Goal: Transaction & Acquisition: Obtain resource

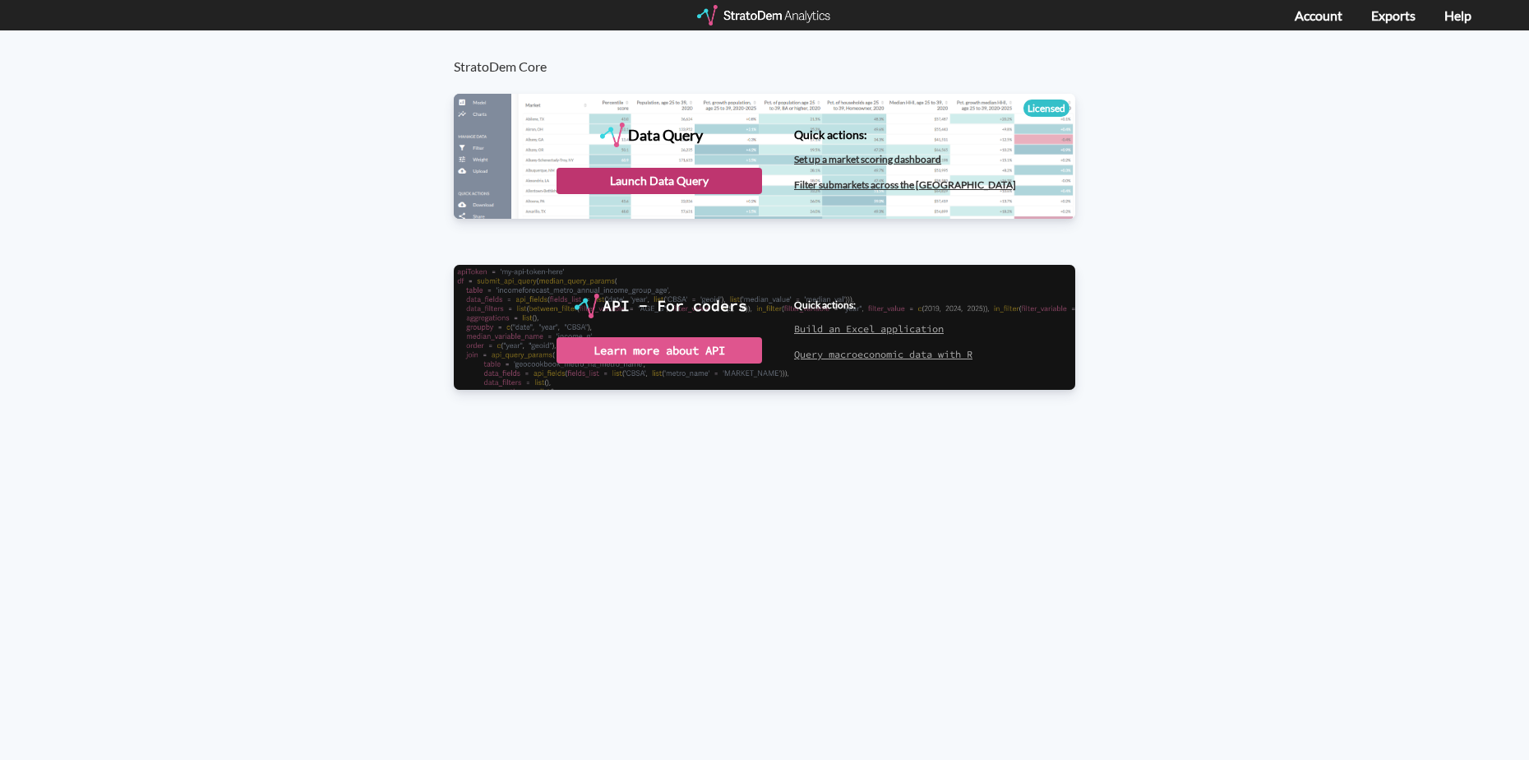
click at [624, 178] on div "Launch Data Query" at bounding box center [660, 181] width 206 height 26
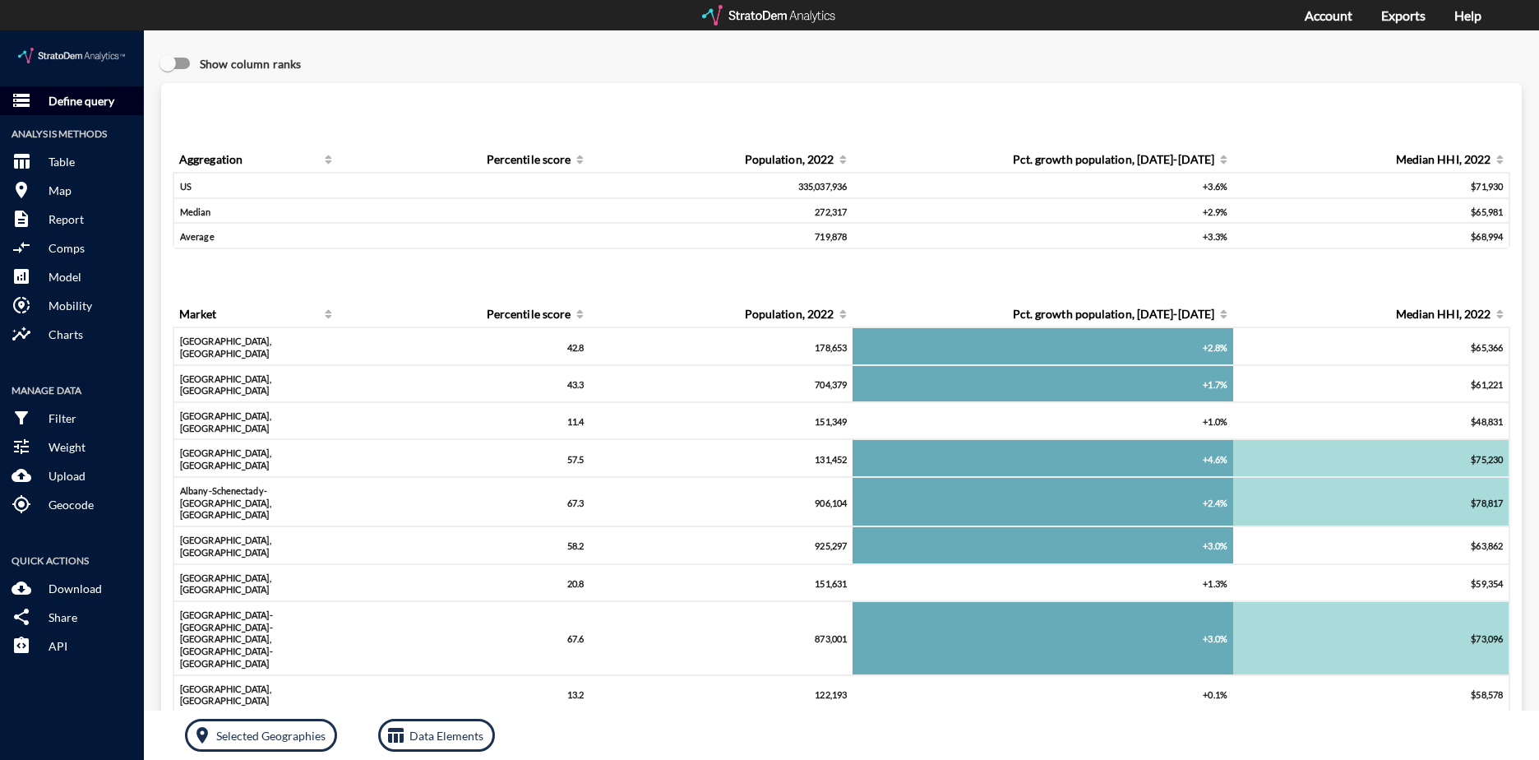
click button "storage Define query"
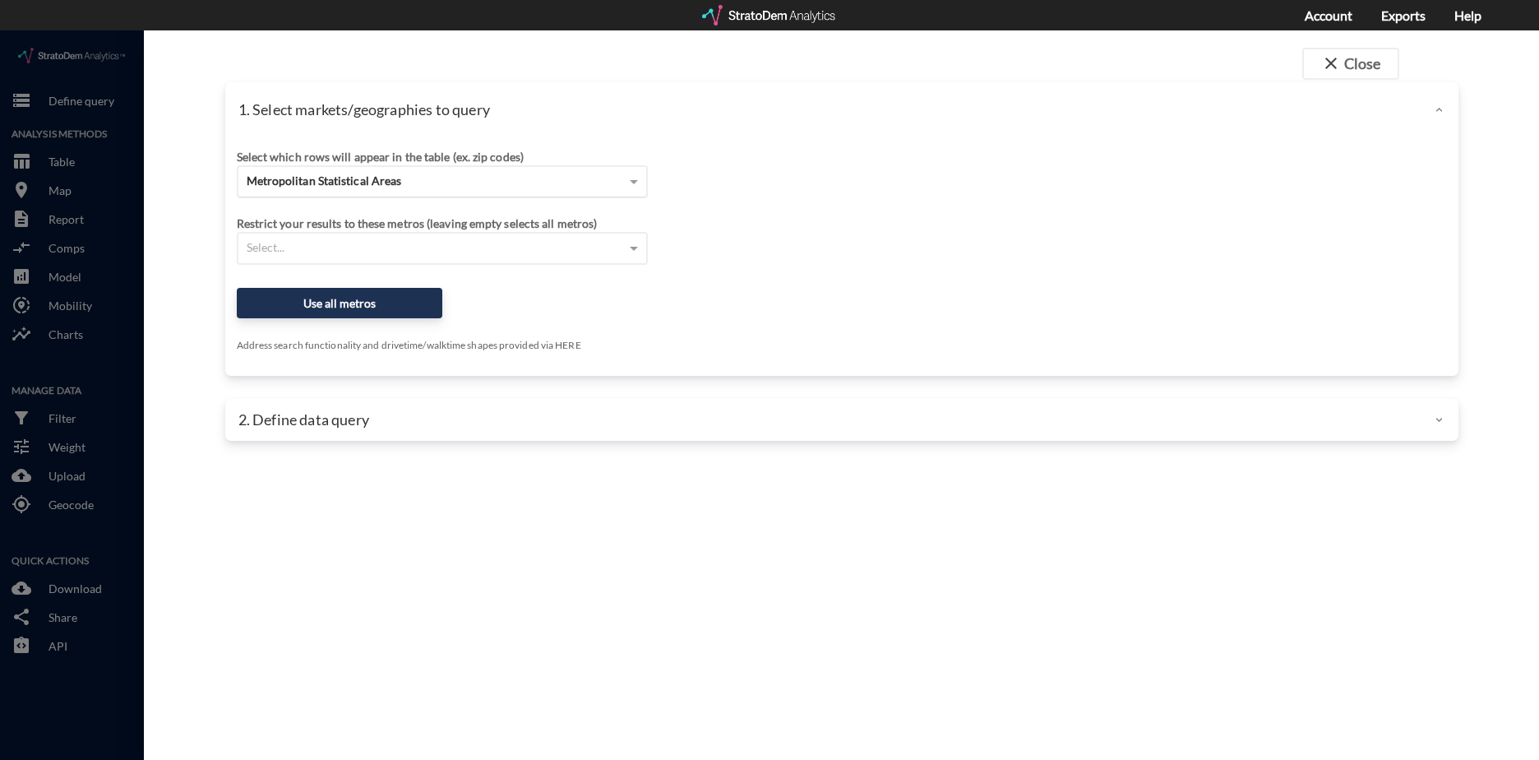
click span "Metropolitan Statistical Areas"
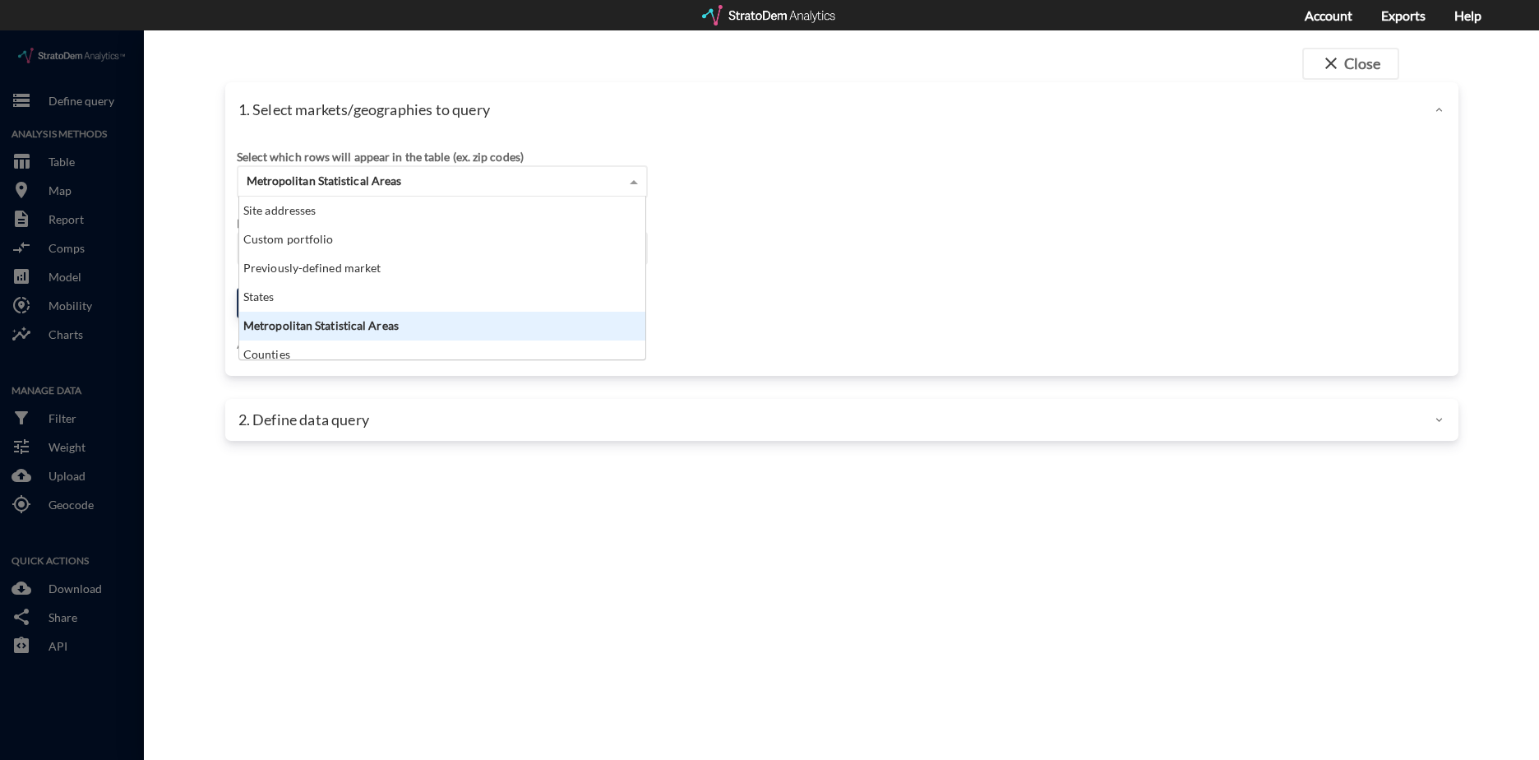
scroll to position [150, 396]
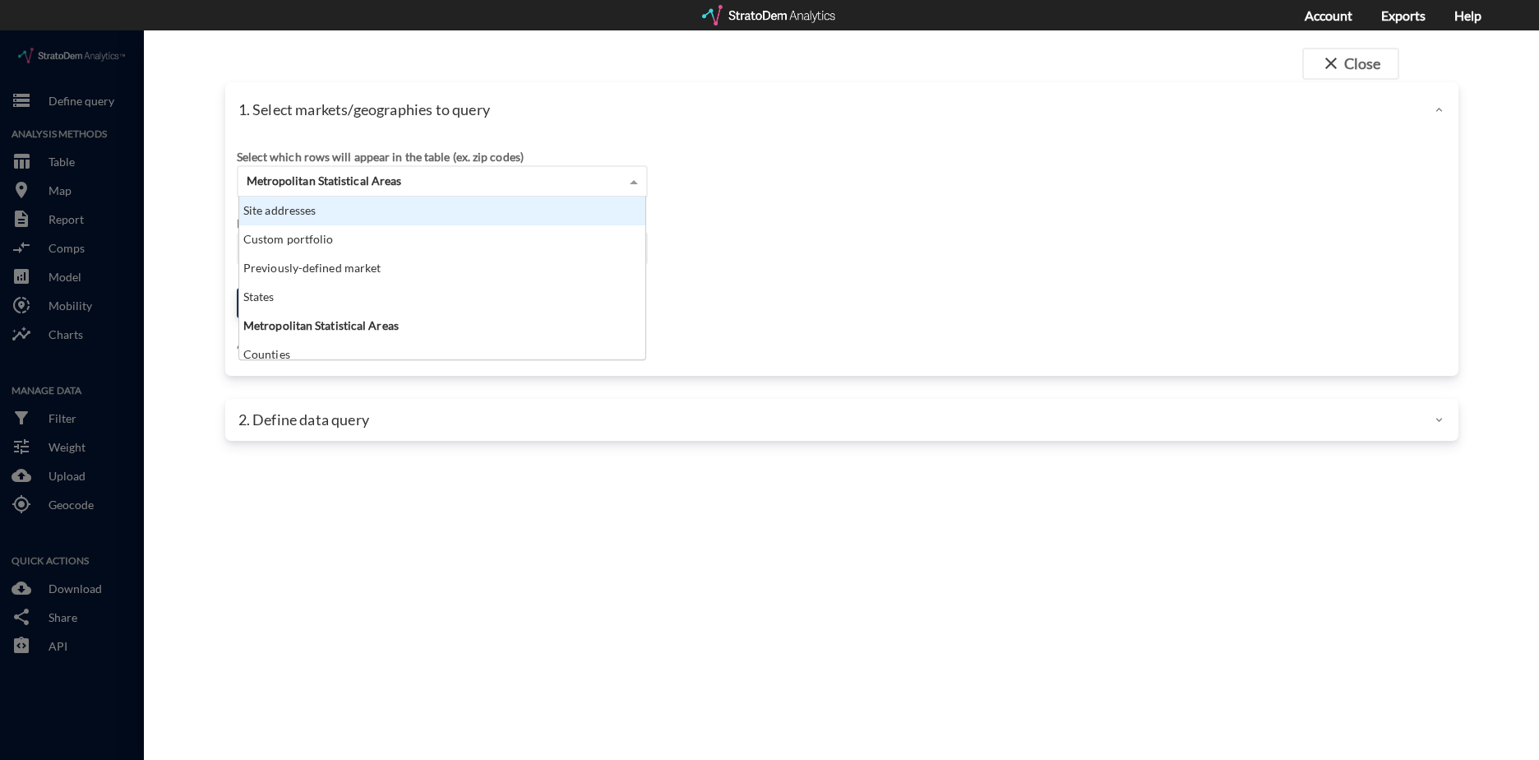
click div "Site addresses"
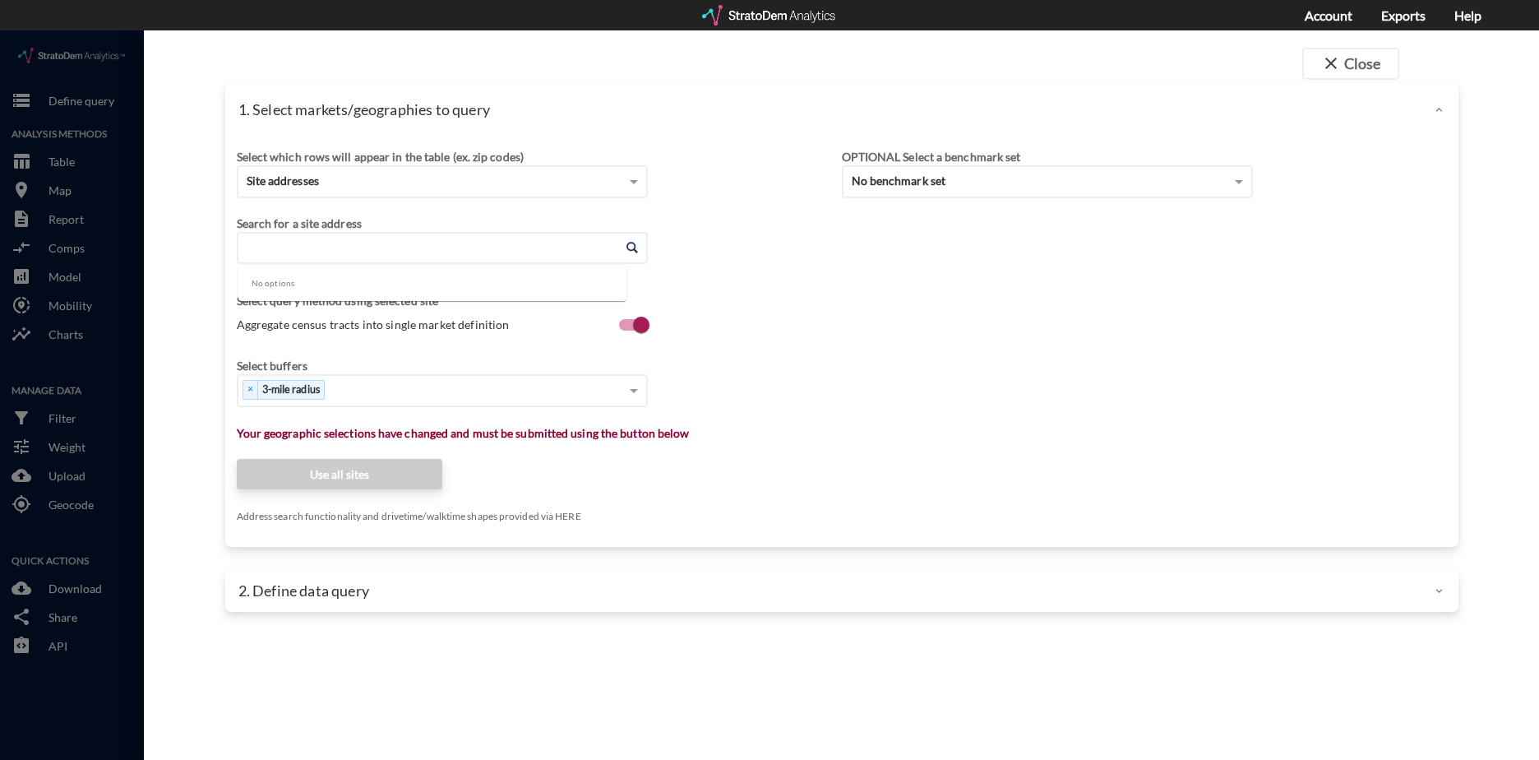
paste input "[STREET_ADDRESS]"
click li "[STREET_ADDRESS][US_STATE]"
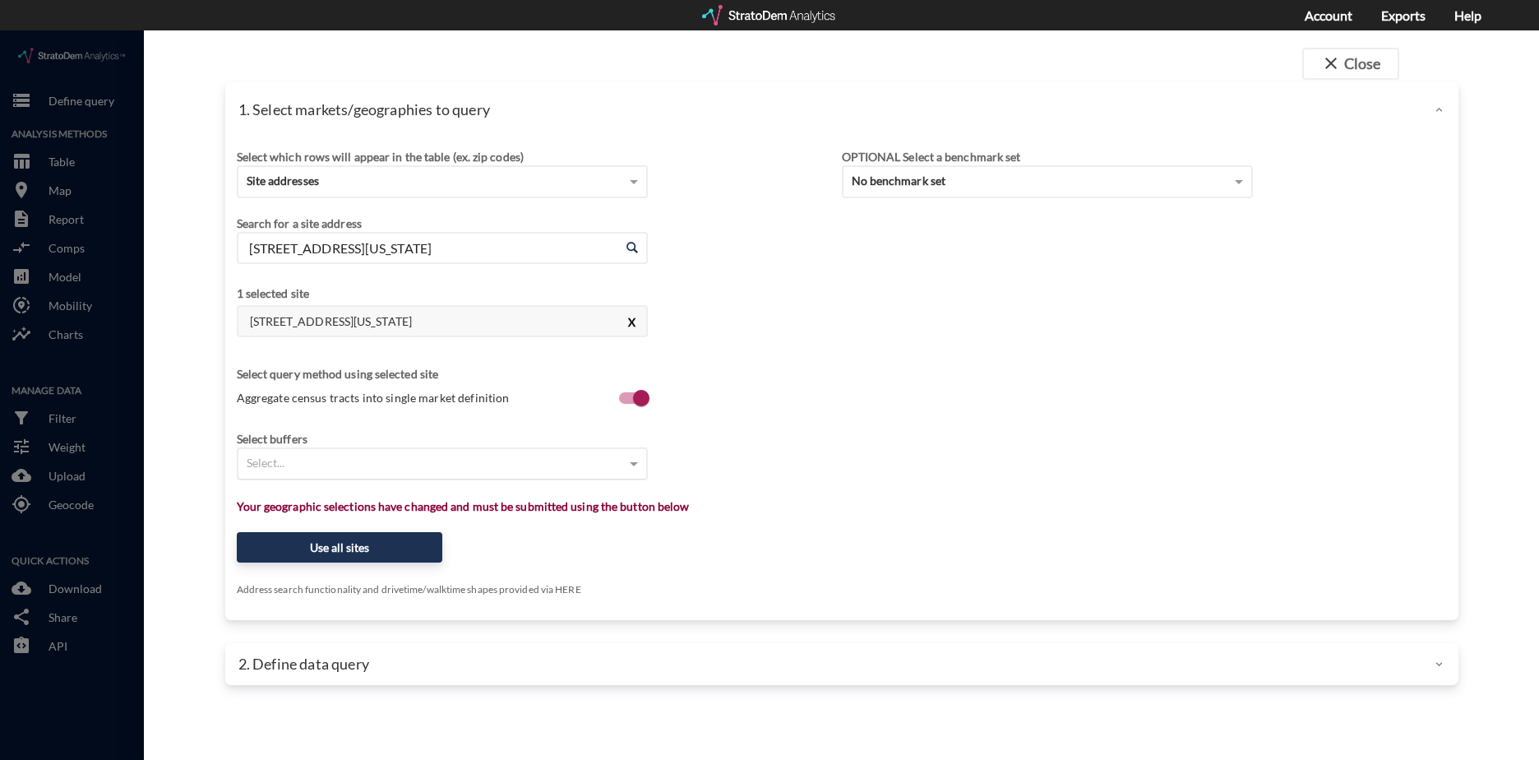
click button "X"
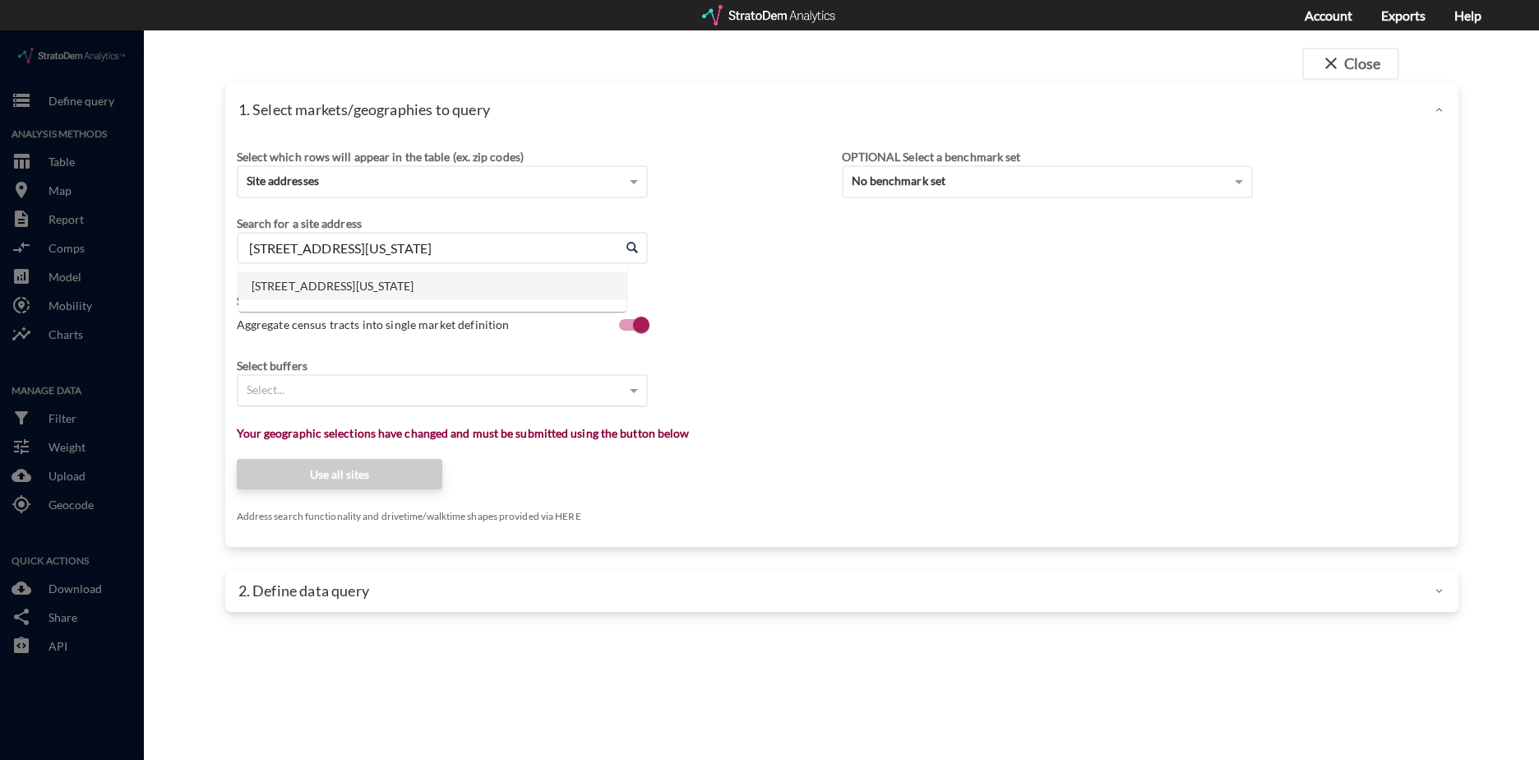
click input "[STREET_ADDRESS][US_STATE]"
paste input "[STREET_ADDRESS]"
click li "[STREET_ADDRESS][US_STATE]"
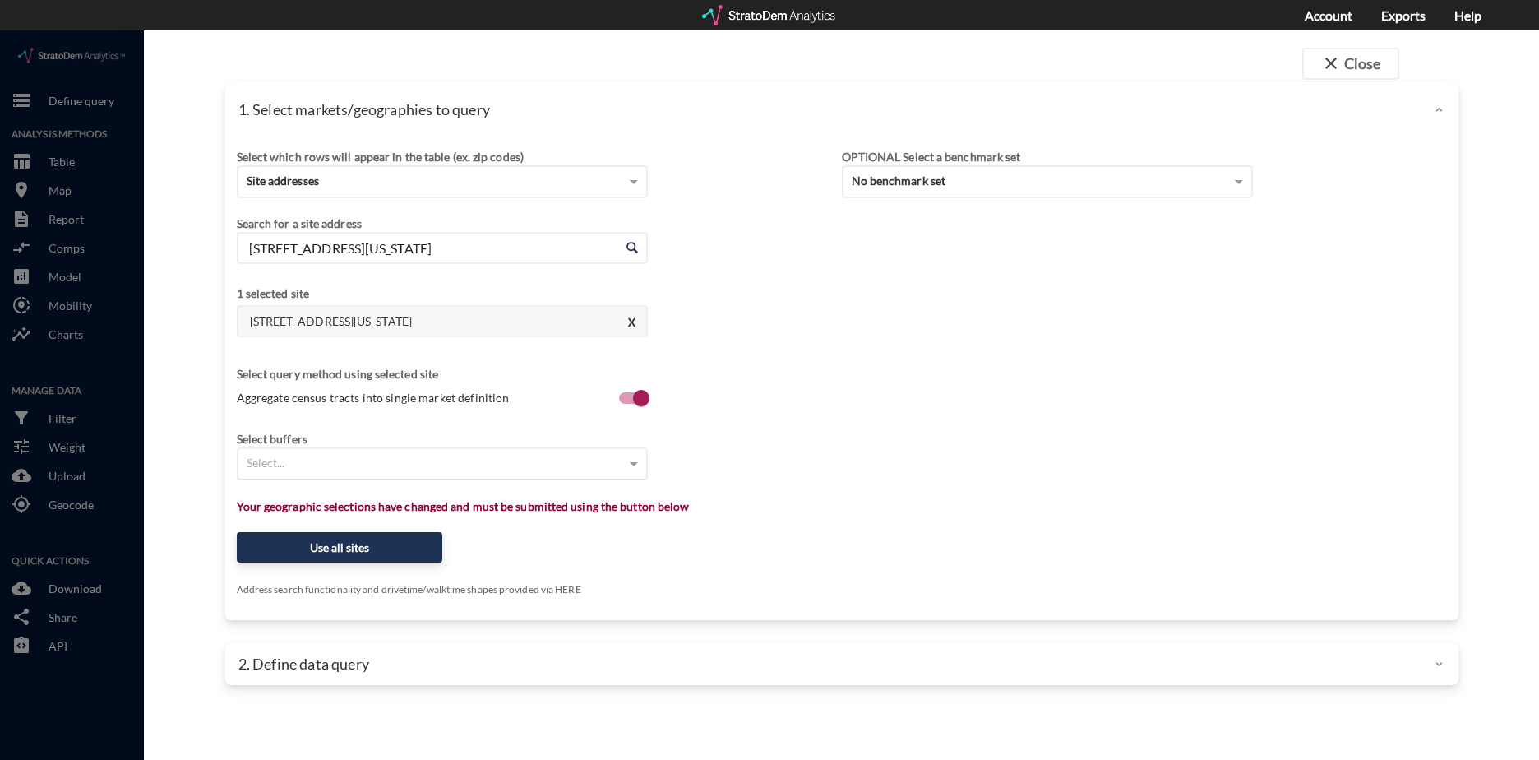
type input "[STREET_ADDRESS][US_STATE]"
click div "Select..."
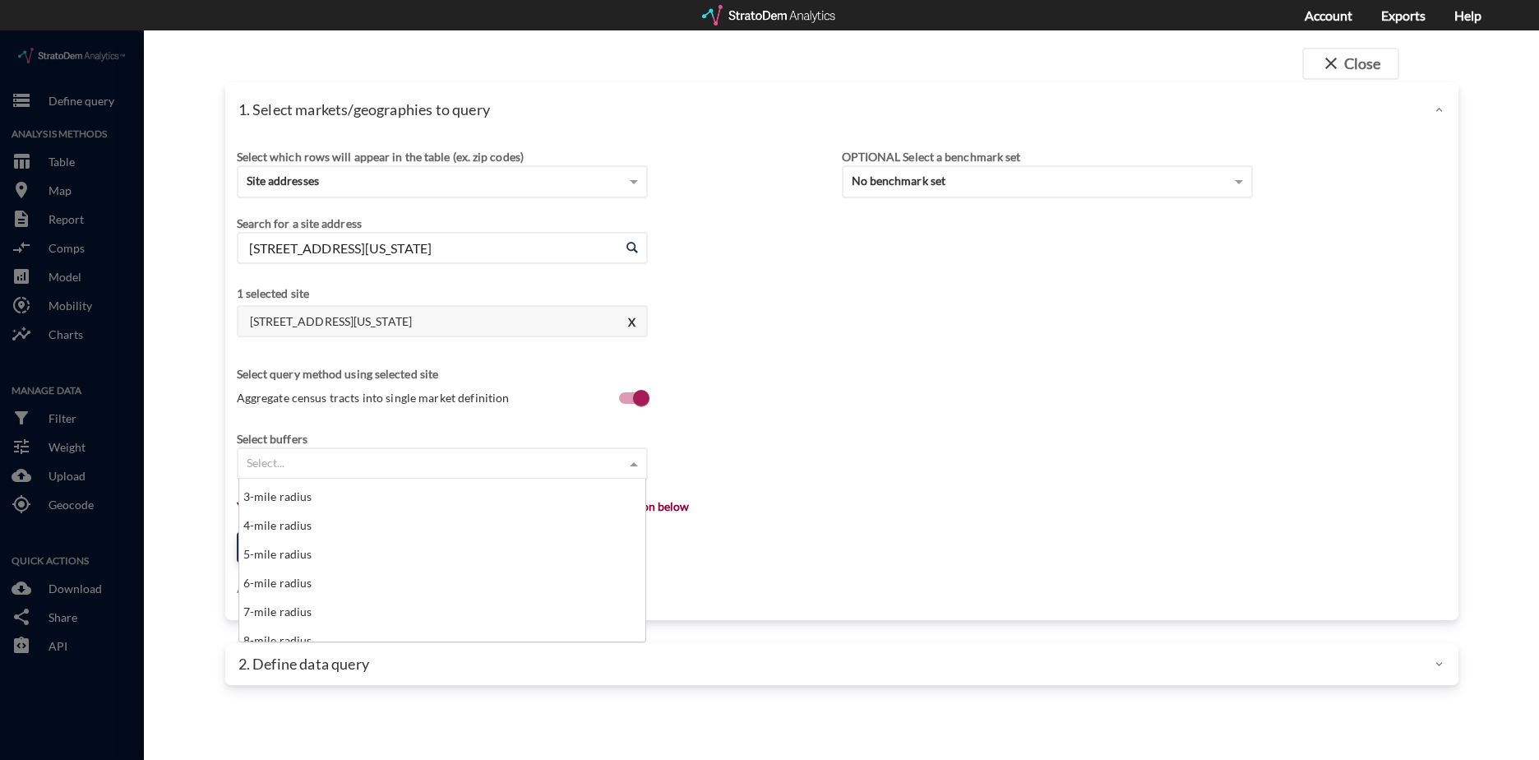
scroll to position [95, 0]
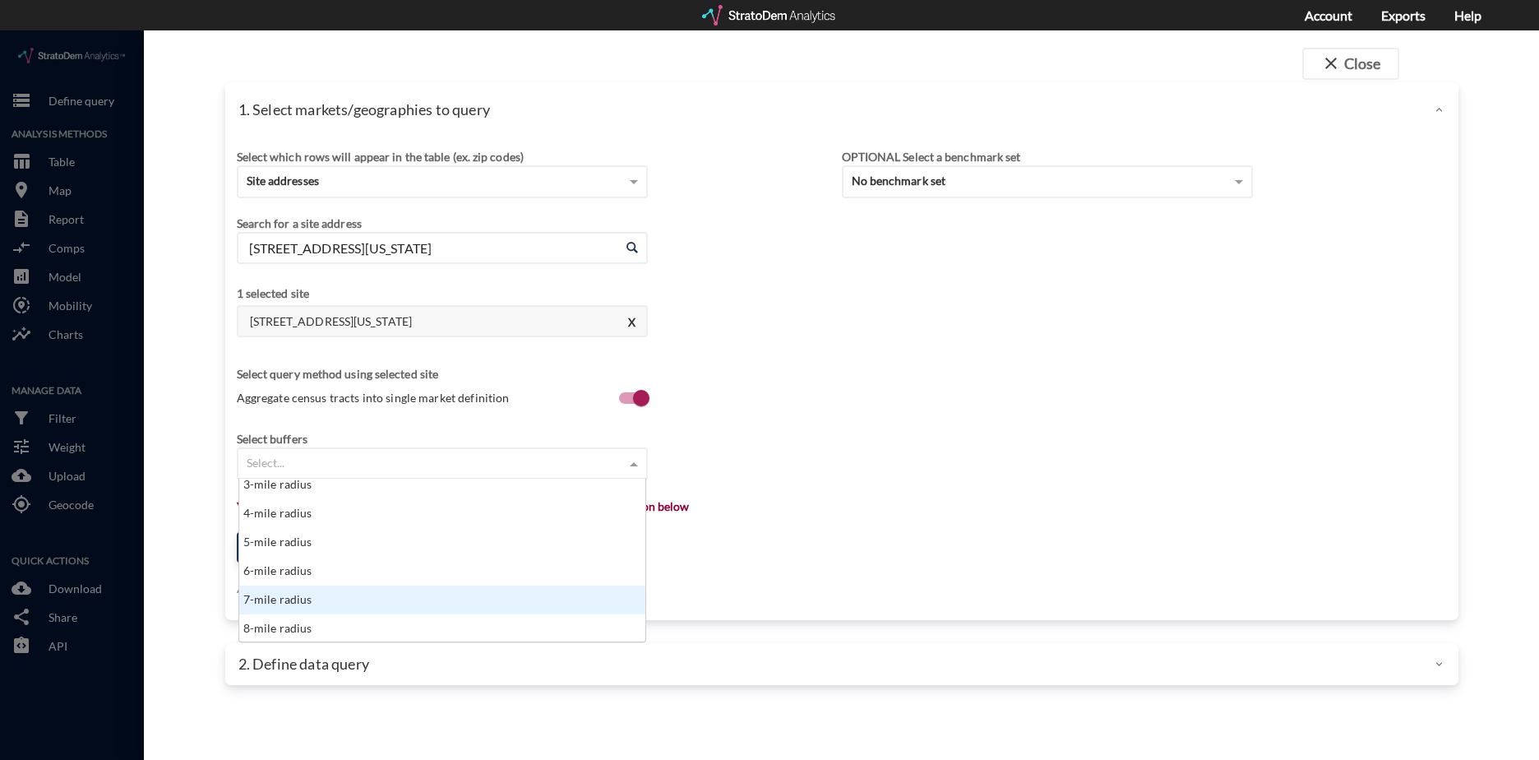
click div "7-mile radius"
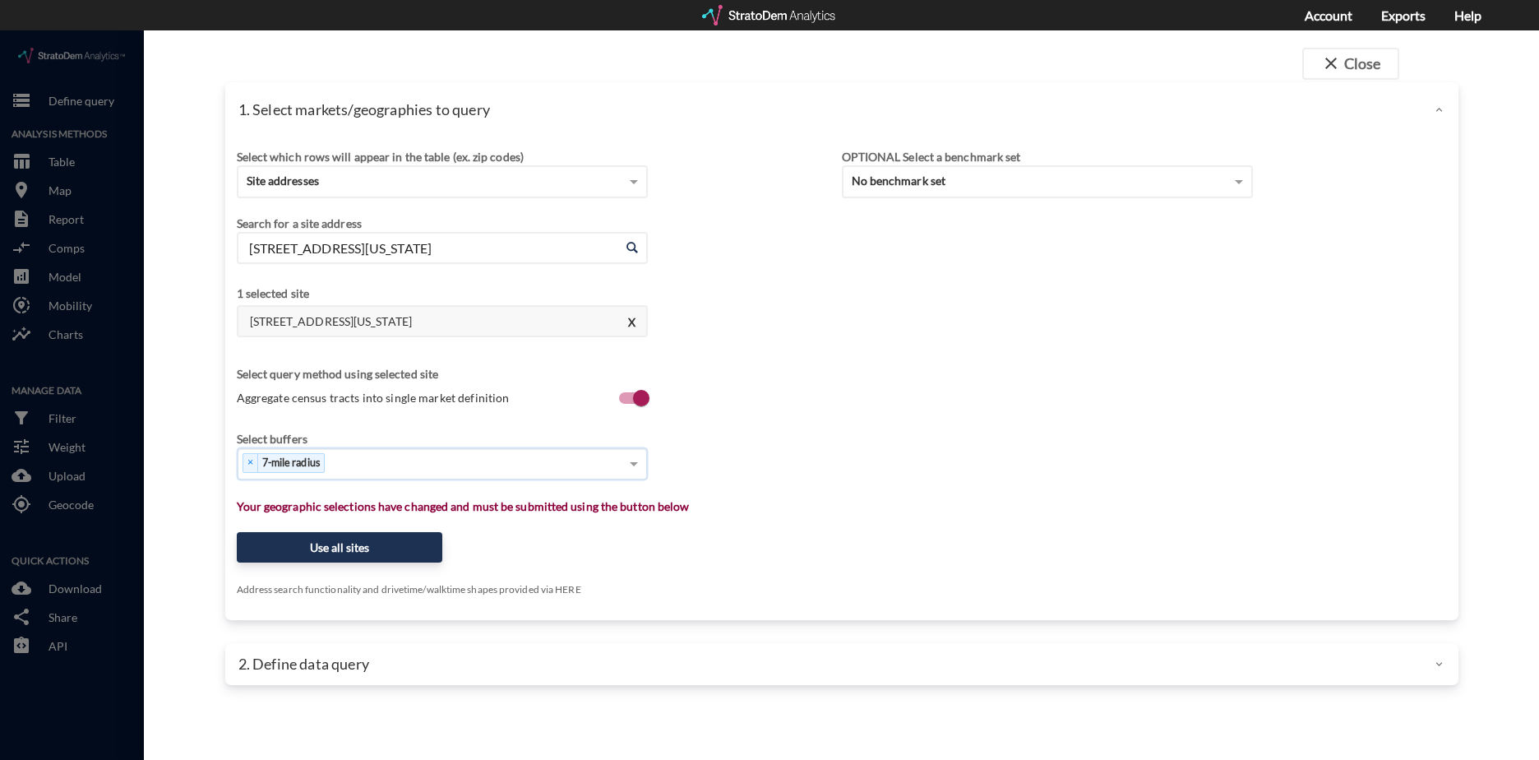
click div "× 7-mile radius"
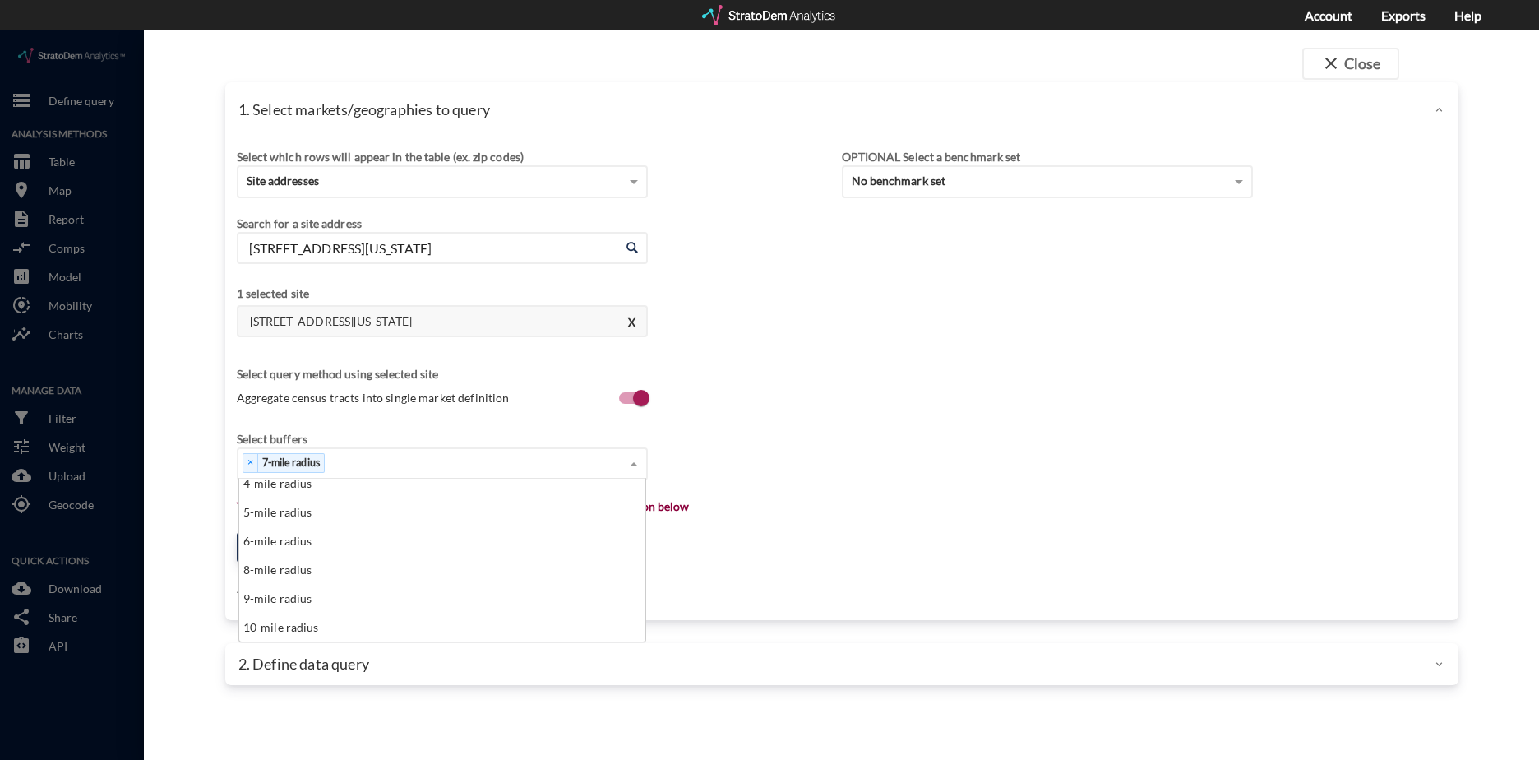
scroll to position [164, 0]
click div "10-mile radius"
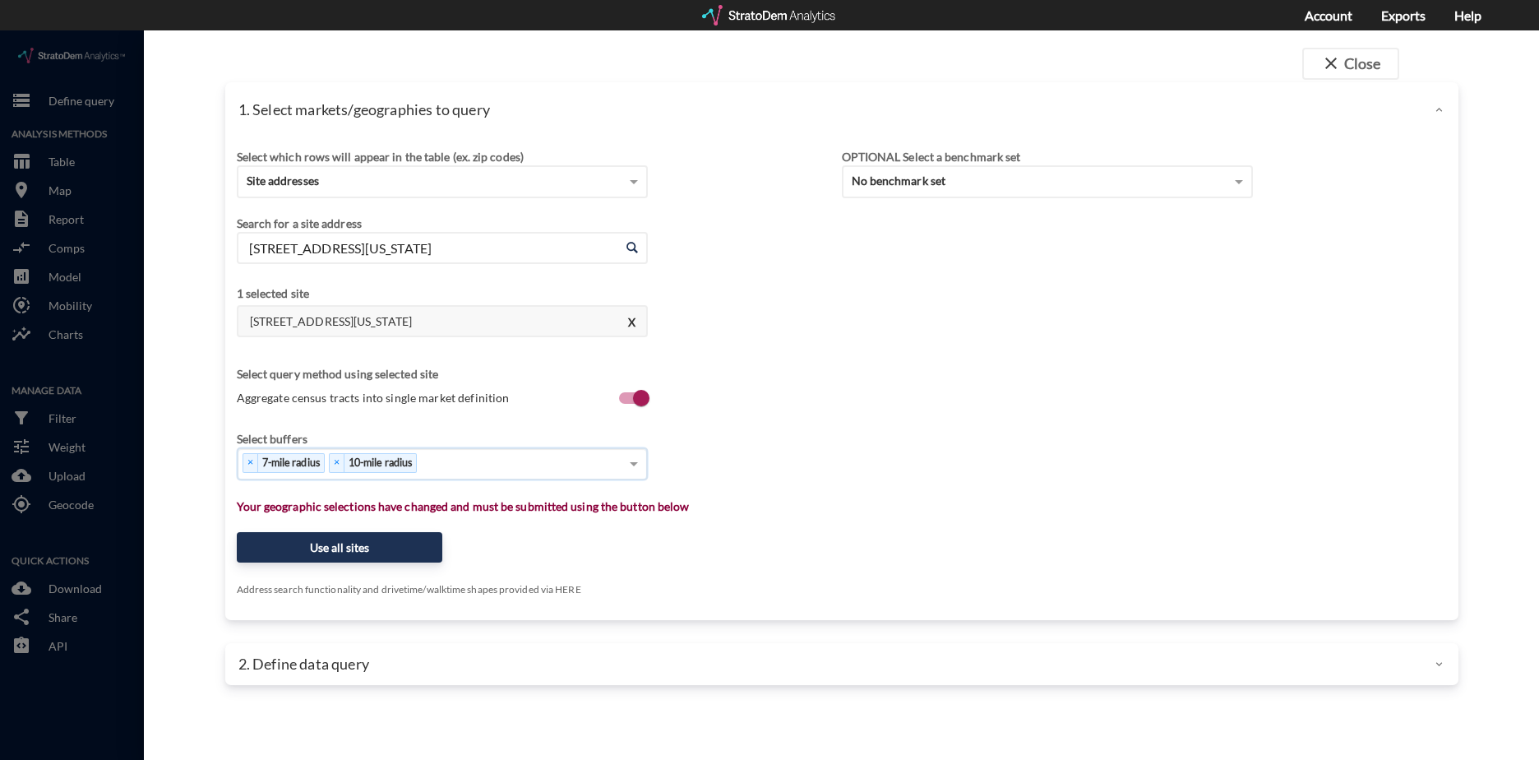
click div "× 7-mile radius × 10-mile radius"
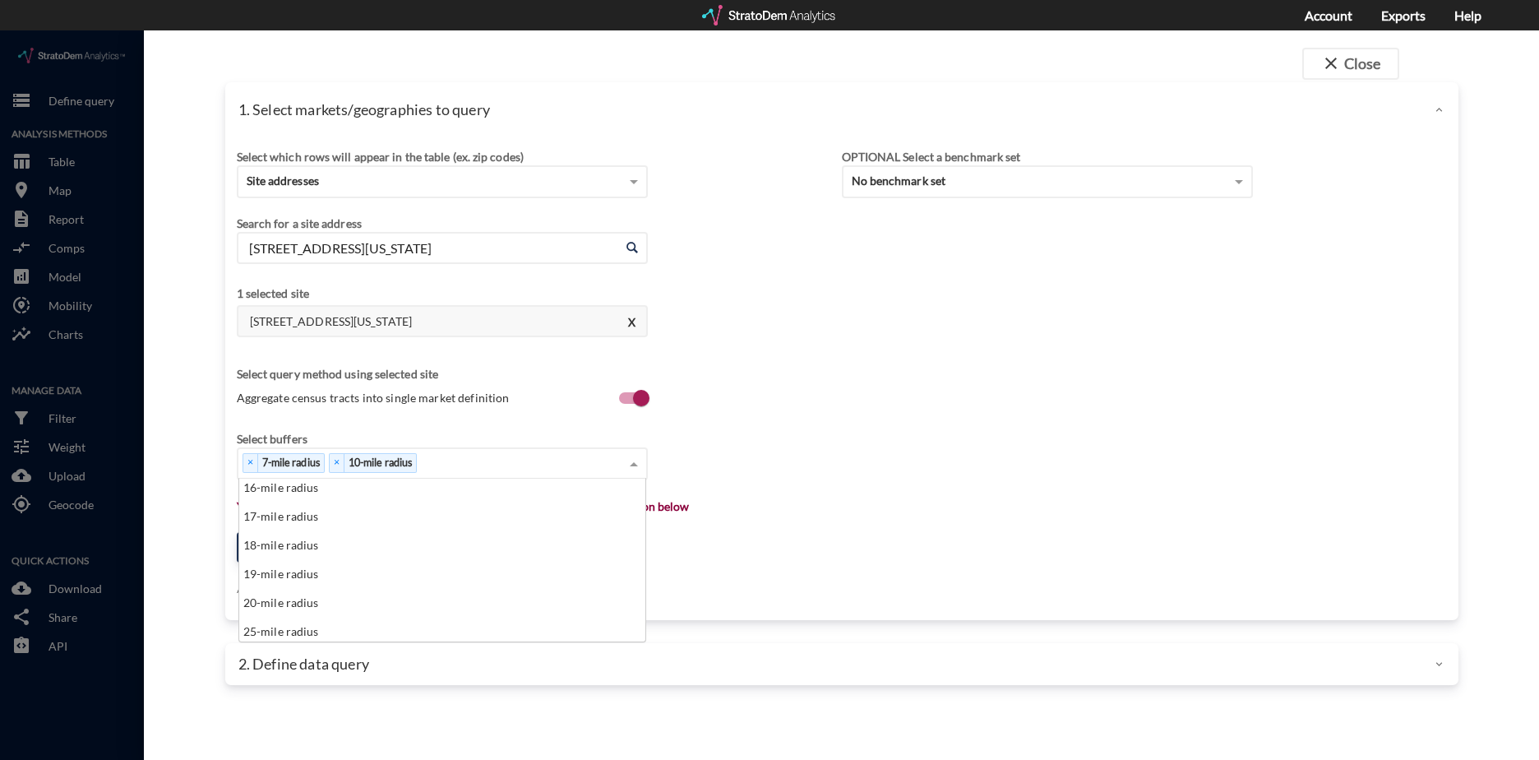
scroll to position [411, 0]
click div "19-mile radius"
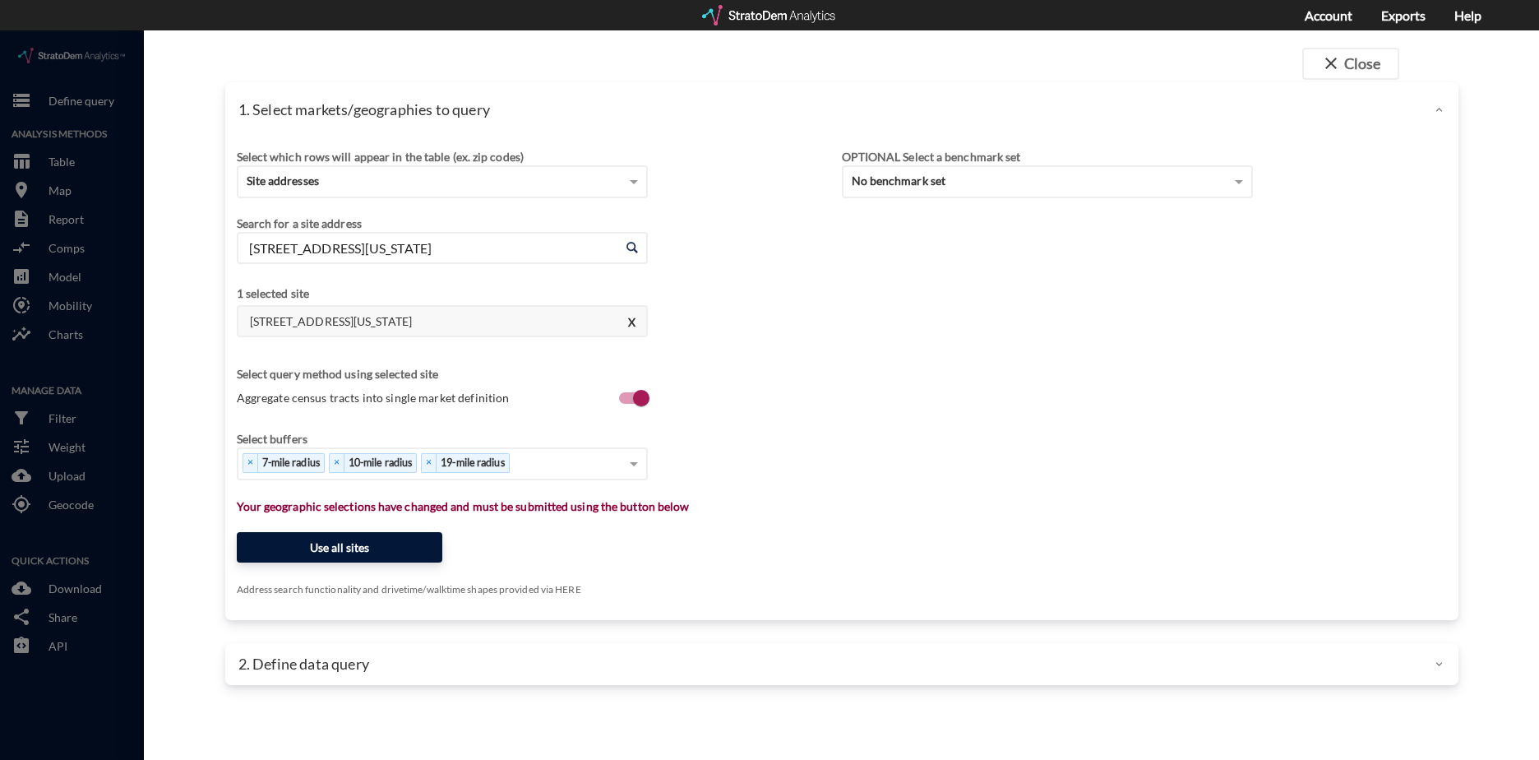
click button "Use all sites"
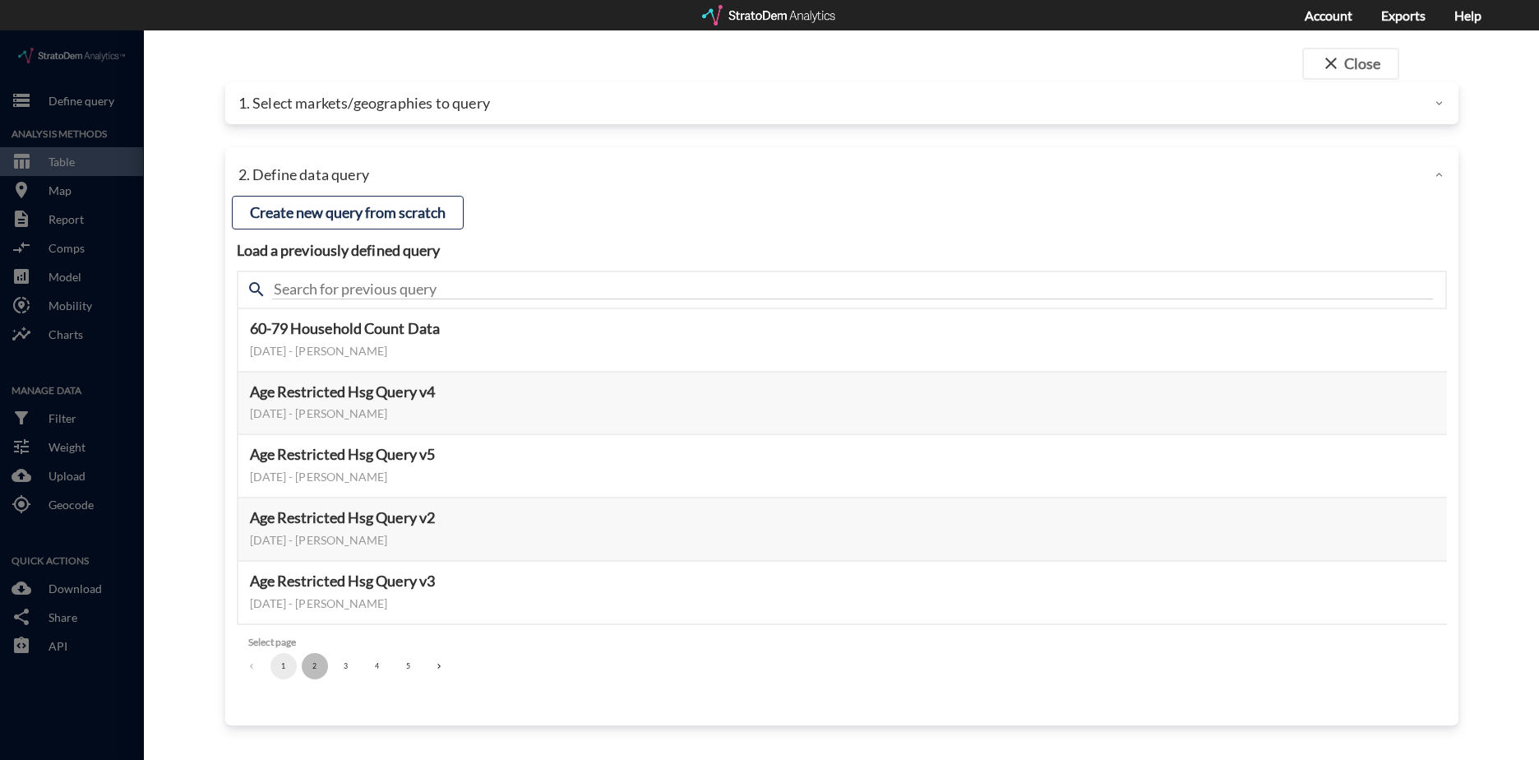
click button "2"
click button "3"
click button "Select this query"
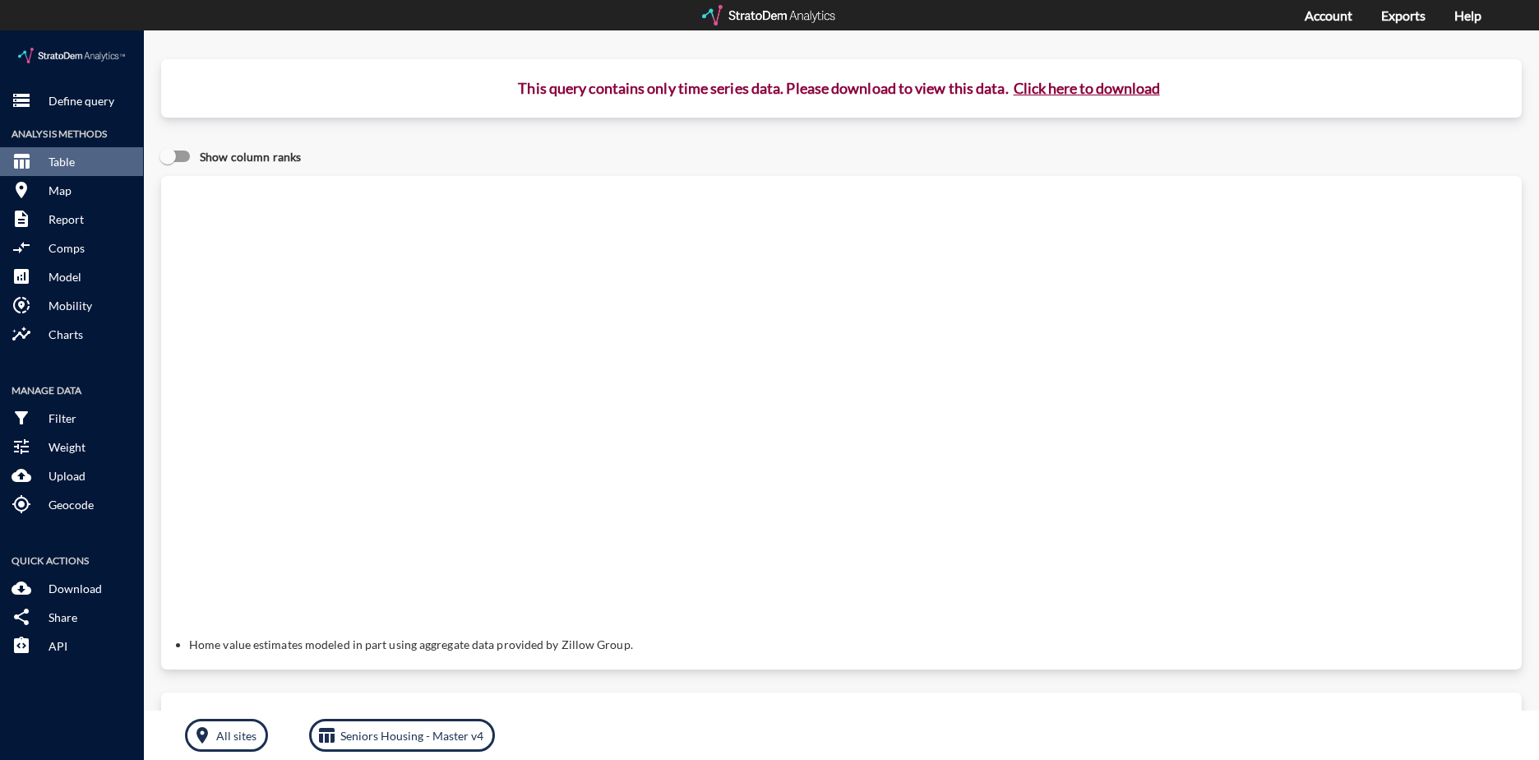
click button "Click here to download"
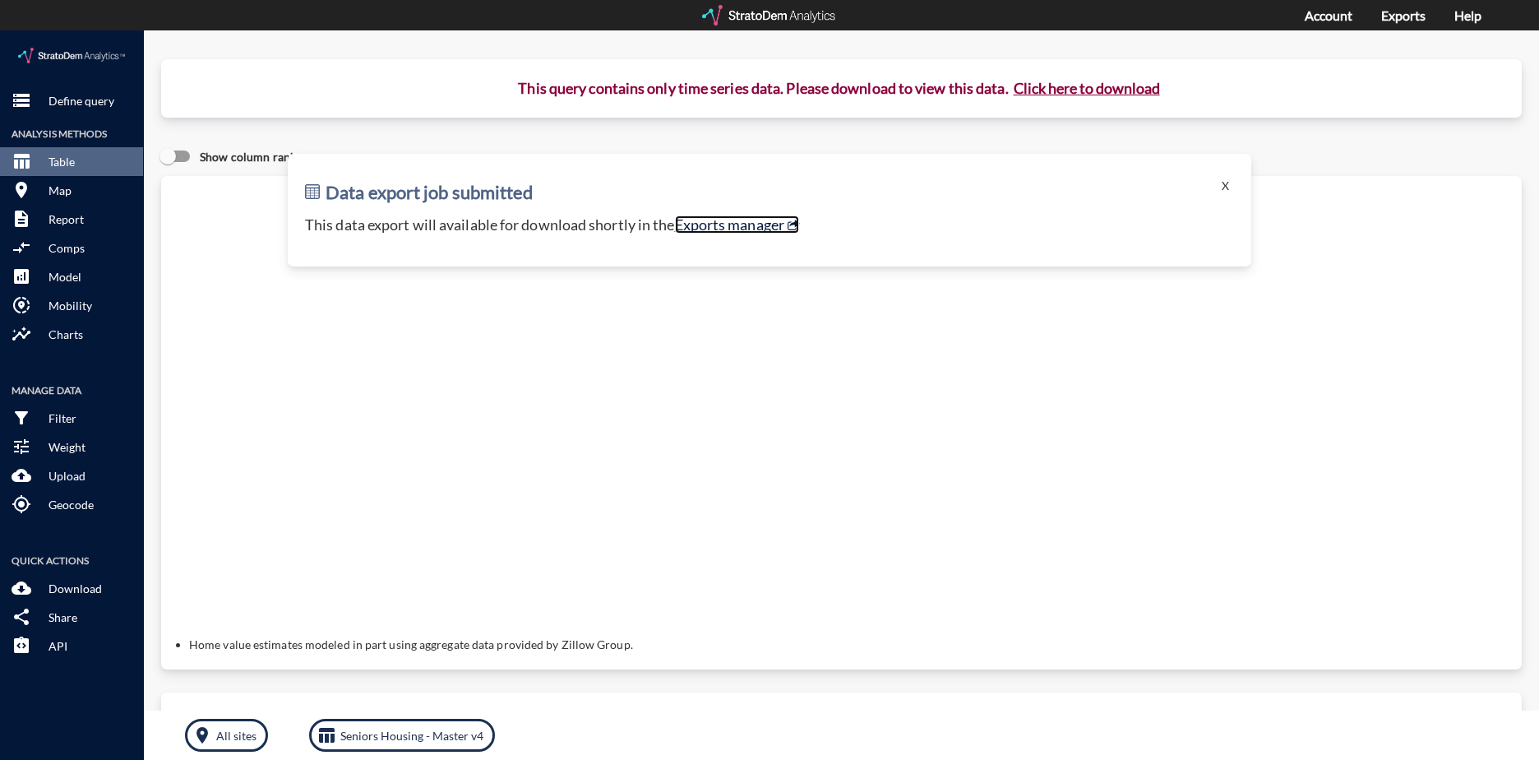
click link "Exports manager"
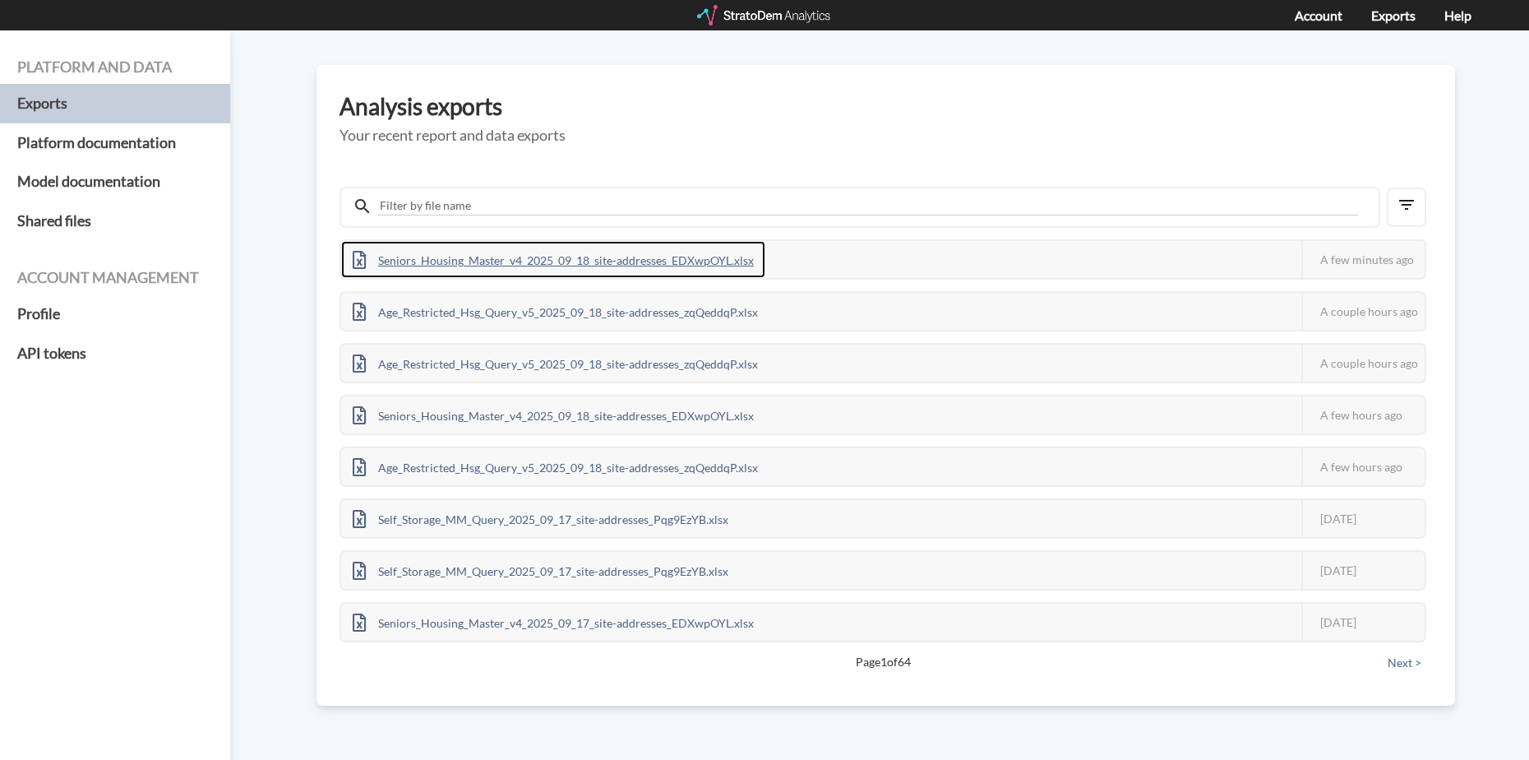
click at [692, 263] on div "Seniors_Housing_Master_v4_2025_09_18_site-addresses_EDXwpOYL.xlsx" at bounding box center [553, 259] width 424 height 37
